Goal: Transaction & Acquisition: Purchase product/service

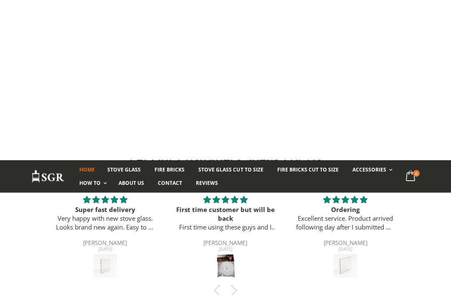
scroll to position [142, 0]
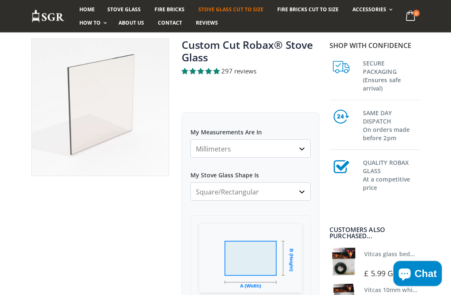
scroll to position [80, 0]
click at [299, 153] on select "Millimeters Centimeters Inches" at bounding box center [251, 149] width 120 height 18
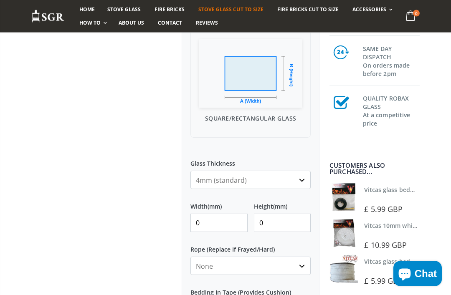
scroll to position [265, 0]
click at [216, 223] on input "0" at bounding box center [219, 223] width 57 height 18
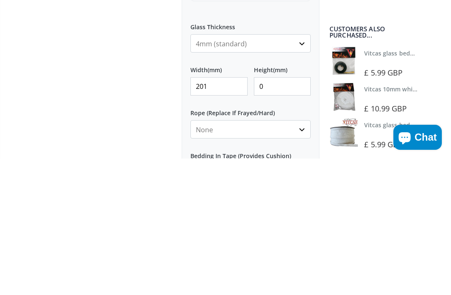
type input "201"
click at [274, 214] on input "0" at bounding box center [282, 223] width 57 height 18
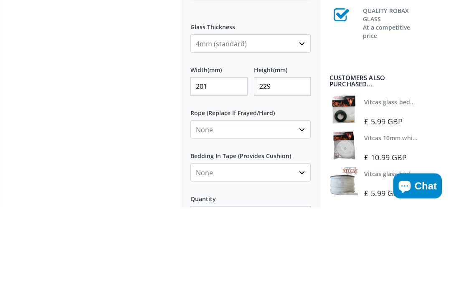
scroll to position [315, 0]
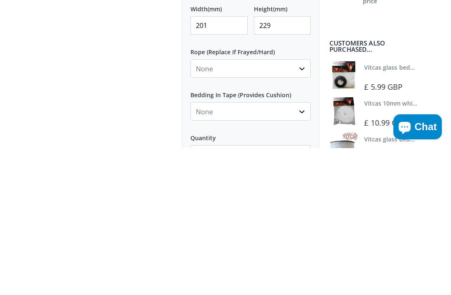
type input "229"
click at [301, 206] on select "None 3mm White 6mm White 8mm White 10mm White 12mm White 6mm Black 8mm Black 10…" at bounding box center [251, 215] width 120 height 18
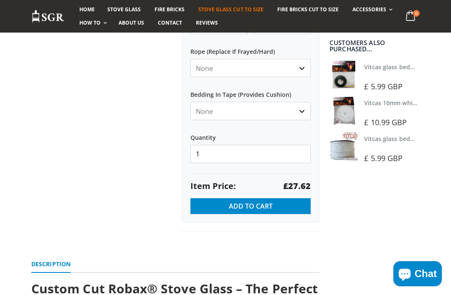
select select "8mm-white"
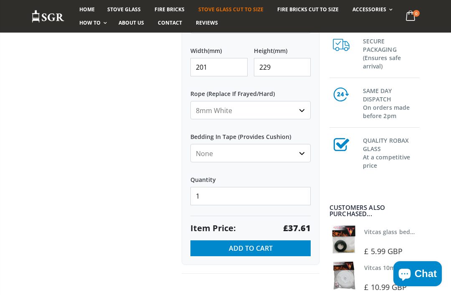
scroll to position [437, 0]
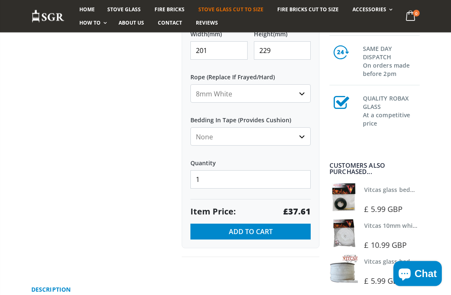
click at [299, 135] on select "None Black White" at bounding box center [251, 137] width 120 height 18
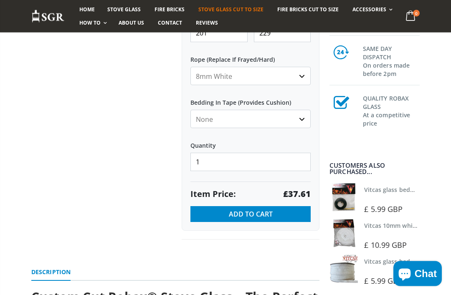
scroll to position [455, 0]
click at [305, 117] on select "None Black White" at bounding box center [251, 119] width 120 height 18
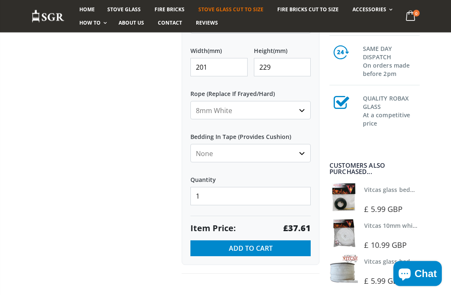
scroll to position [427, 0]
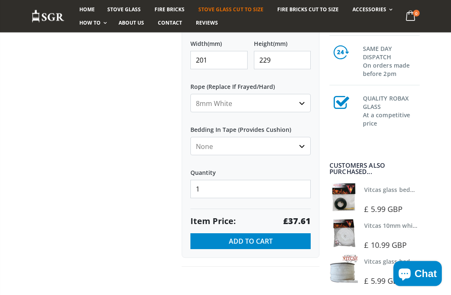
click at [296, 145] on select "None Black White" at bounding box center [251, 146] width 120 height 18
select select "black"
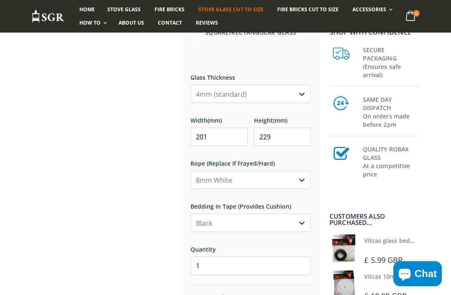
scroll to position [349, 0]
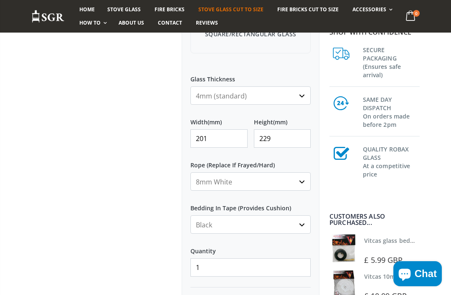
click at [412, 18] on icon at bounding box center [411, 15] width 16 height 15
click at [120, 189] on div at bounding box center [100, 57] width 150 height 577
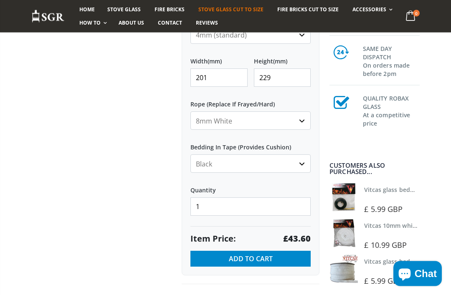
scroll to position [412, 0]
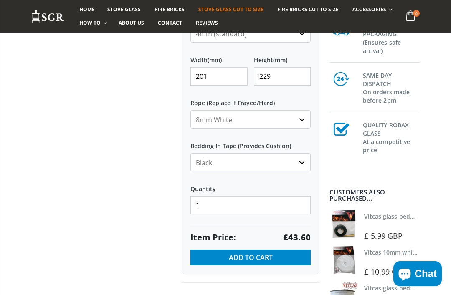
click at [258, 255] on span "Add to Cart" at bounding box center [251, 257] width 44 height 9
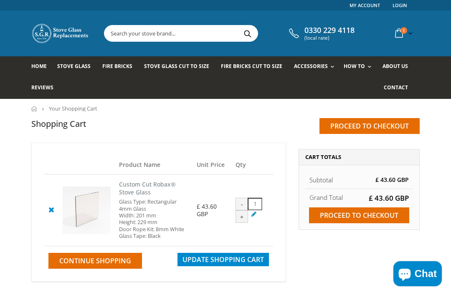
click at [324, 102] on link "Fittting Materials" at bounding box center [342, 103] width 85 height 15
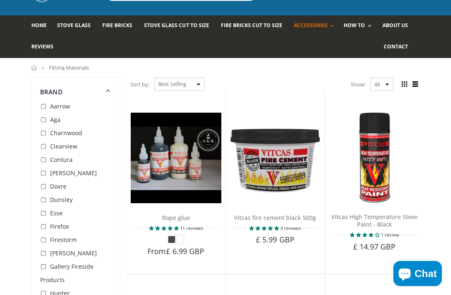
scroll to position [41, 0]
click at [172, 151] on img at bounding box center [176, 158] width 91 height 91
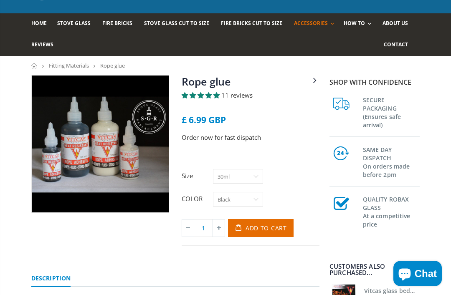
scroll to position [43, 0]
click at [254, 196] on select "Black White" at bounding box center [238, 199] width 50 height 15
select select "White"
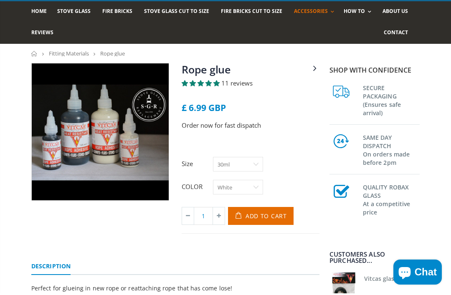
scroll to position [56, 0]
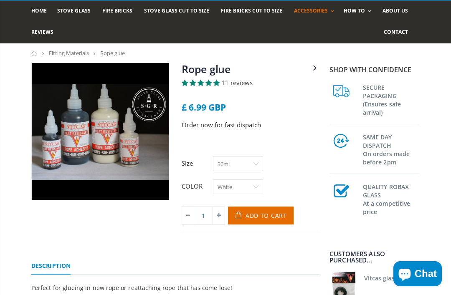
click at [253, 161] on select "30ml 125ml" at bounding box center [238, 164] width 50 height 15
select select "125ml"
click at [269, 212] on span "Add to Cart" at bounding box center [266, 216] width 41 height 8
click at [273, 214] on span "Add to Cart" at bounding box center [266, 216] width 41 height 8
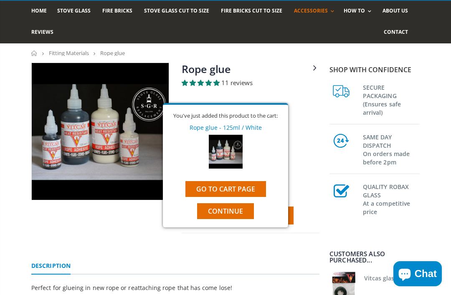
click at [246, 188] on link "Go to cart page" at bounding box center [226, 189] width 81 height 16
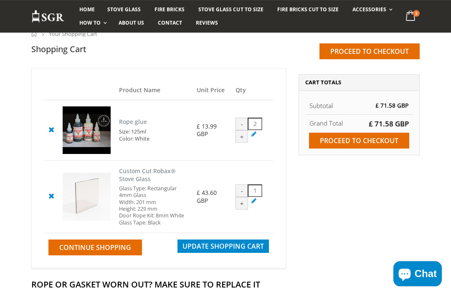
scroll to position [72, 0]
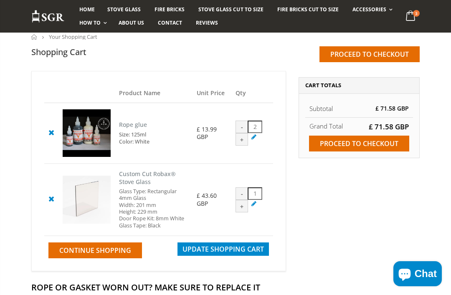
click at [245, 132] on div "-" at bounding box center [242, 127] width 13 height 13
type input "1"
click at [224, 254] on span "Update Shopping Cart" at bounding box center [223, 249] width 81 height 9
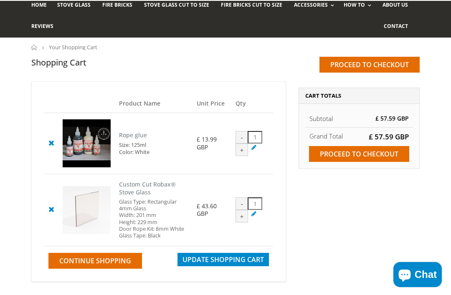
scroll to position [49, 0]
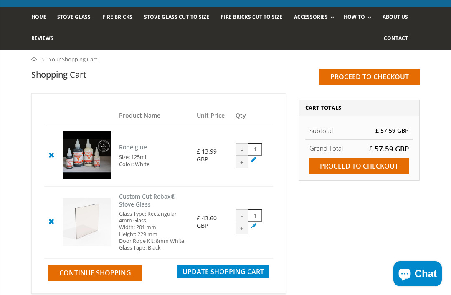
click at [364, 166] on input "Proceed to checkout" at bounding box center [359, 166] width 100 height 16
